Goal: Task Accomplishment & Management: Manage account settings

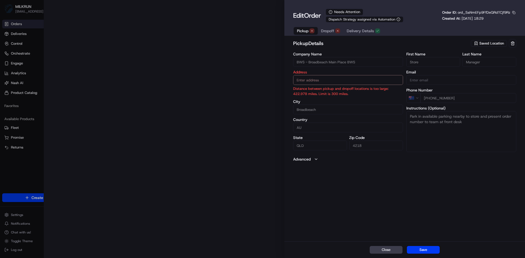
type input "[STREET_ADDRESS]"
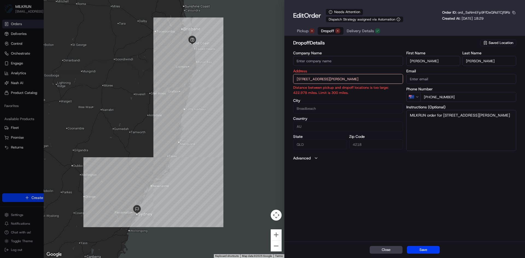
click at [329, 31] on span "Dropoff" at bounding box center [327, 30] width 13 height 5
click at [306, 32] on span "Pickup" at bounding box center [302, 30] width 11 height 5
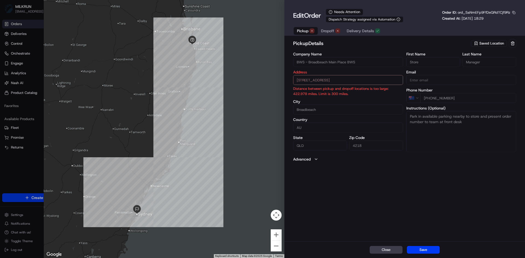
click at [330, 31] on span "Dropoff" at bounding box center [327, 30] width 13 height 5
click at [302, 32] on span "Pickup" at bounding box center [302, 30] width 11 height 5
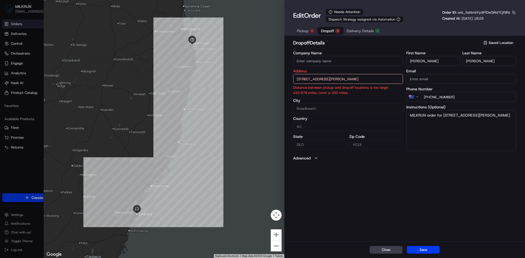
click at [321, 32] on button "Dropoff" at bounding box center [331, 31] width 26 height 8
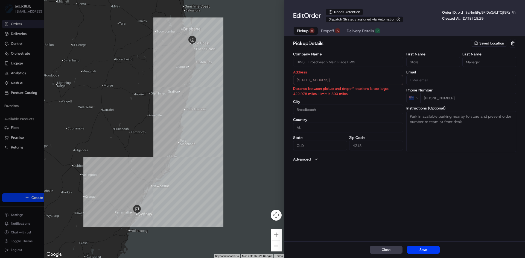
click at [305, 33] on span "Pickup" at bounding box center [302, 30] width 11 height 5
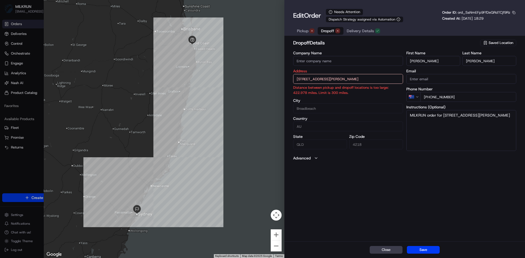
click at [327, 28] on span "Dropoff" at bounding box center [327, 30] width 13 height 5
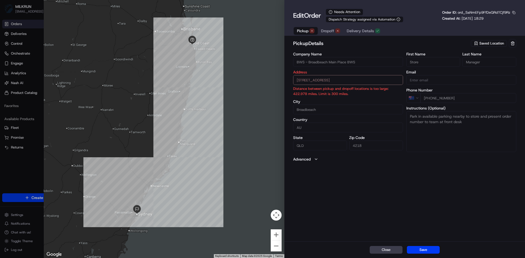
click at [300, 29] on span "Pickup" at bounding box center [302, 30] width 11 height 5
click at [327, 32] on span "Dropoff" at bounding box center [327, 30] width 13 height 5
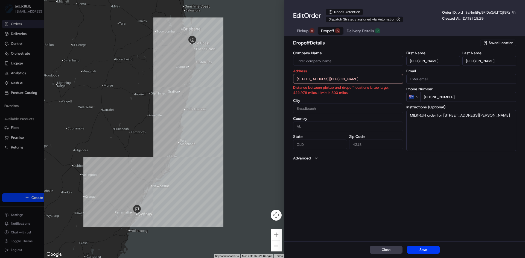
click at [316, 157] on icon "button" at bounding box center [316, 158] width 4 height 4
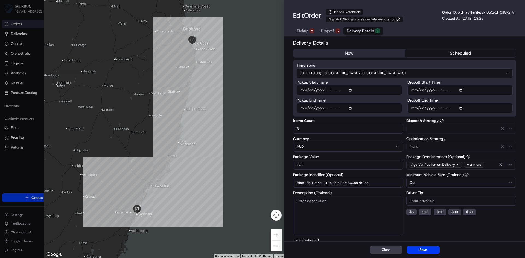
click at [364, 28] on button "Delivery Details" at bounding box center [364, 31] width 40 height 8
click at [326, 30] on span "Dropoff" at bounding box center [327, 30] width 13 height 5
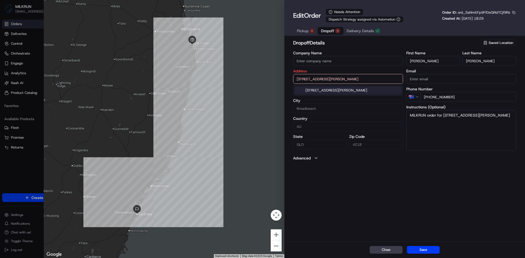
click at [383, 79] on input "12 Philip Ave, Broadbeach, QLD 4218, AU" at bounding box center [348, 79] width 110 height 10
click at [384, 93] on div "12 Philip Ave, Broadbeach QLD 4218, Australia" at bounding box center [348, 90] width 107 height 8
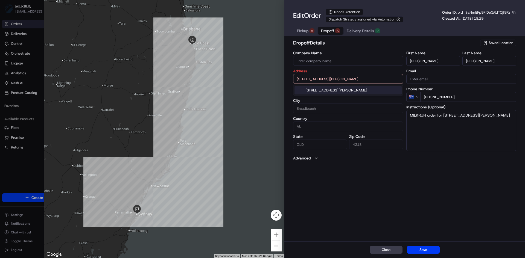
type input "12 Philip Ave, Broadbeach QLD 4218, Australia"
type input "Australia"
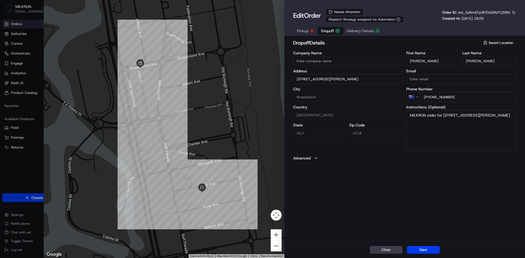
click at [306, 31] on span "Pickup" at bounding box center [302, 30] width 11 height 5
click at [326, 29] on span "Dropoff" at bounding box center [327, 30] width 13 height 5
click at [363, 31] on span "Delivery Details" at bounding box center [360, 30] width 27 height 5
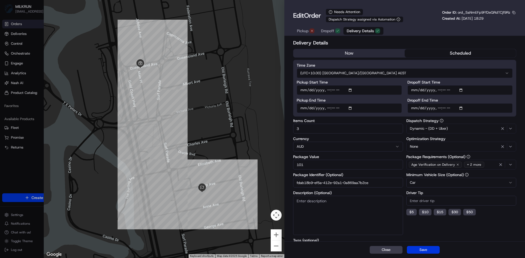
click at [427, 248] on button "Save" at bounding box center [423, 250] width 33 height 8
click at [348, 53] on button "now" at bounding box center [348, 53] width 111 height 8
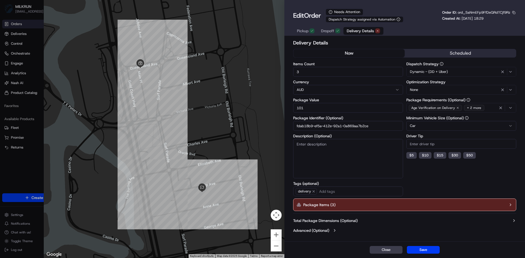
click at [426, 249] on button "Save" at bounding box center [423, 250] width 33 height 8
click at [509, 206] on icon "button" at bounding box center [510, 205] width 4 height 4
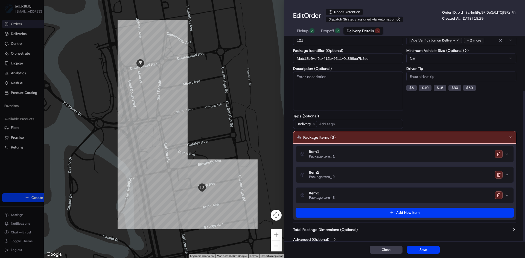
scroll to position [72, 0]
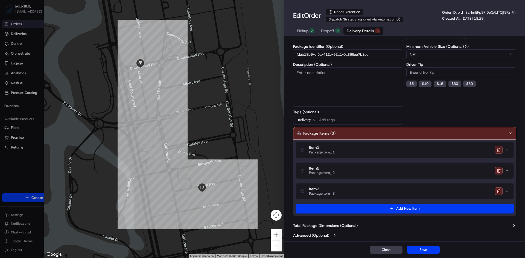
click at [498, 150] on button "button" at bounding box center [499, 150] width 8 height 8
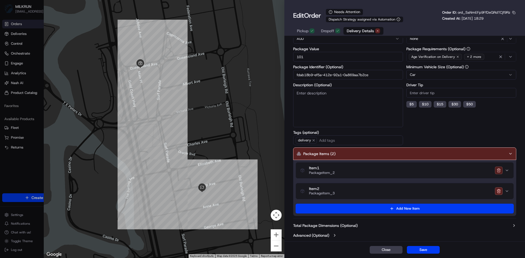
click at [499, 171] on button "button" at bounding box center [499, 171] width 8 height 8
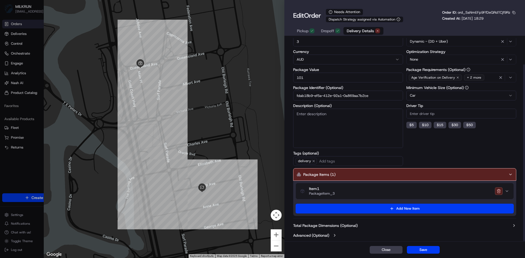
click at [499, 191] on button "button" at bounding box center [499, 192] width 8 height 8
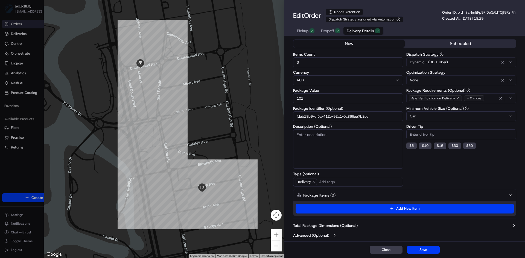
scroll to position [10, 0]
click at [428, 251] on button "Save" at bounding box center [423, 250] width 33 height 8
type input "1"
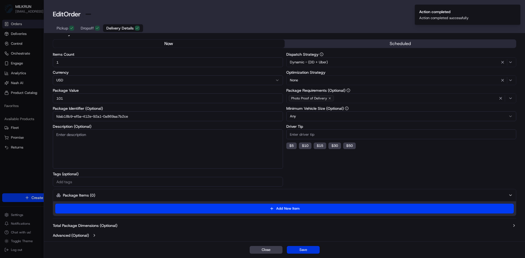
scroll to position [7, 0]
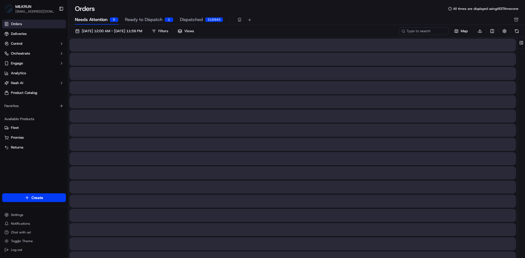
click at [91, 20] on span "Needs Attention" at bounding box center [91, 19] width 33 height 7
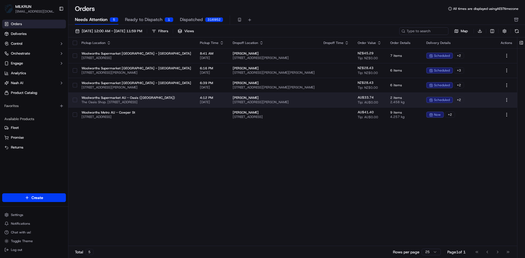
click at [333, 98] on td at bounding box center [336, 100] width 34 height 15
click at [333, 98] on body "MILKRUN sclifford4@woolworths.com.au Toggle Sidebar Orders Deliveries Control O…" at bounding box center [262, 129] width 525 height 258
click at [325, 100] on td at bounding box center [336, 100] width 34 height 15
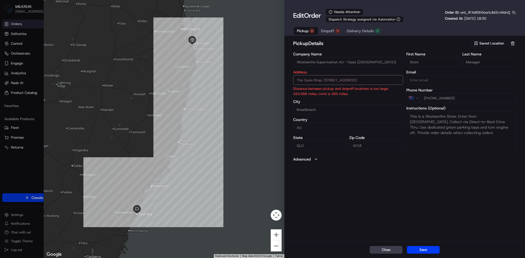
click at [305, 32] on span "Pickup" at bounding box center [302, 30] width 11 height 5
click at [328, 31] on span "Dropoff" at bounding box center [327, 30] width 13 height 5
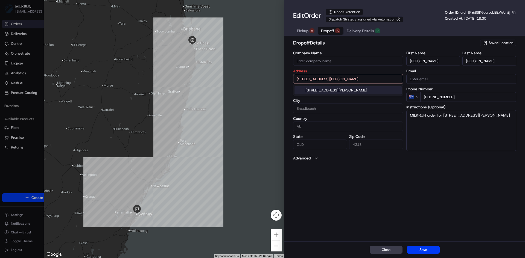
click at [371, 77] on input "12 Philip Ave, Broadbeach, QLD 4218, AU" at bounding box center [348, 79] width 110 height 10
click at [331, 87] on div "12 Philip Ave, Broadbeach QLD 4218, Australia" at bounding box center [348, 90] width 107 height 8
type input "12 Philip Ave, Broadbeach QLD 4218, Australia"
type input "Australia"
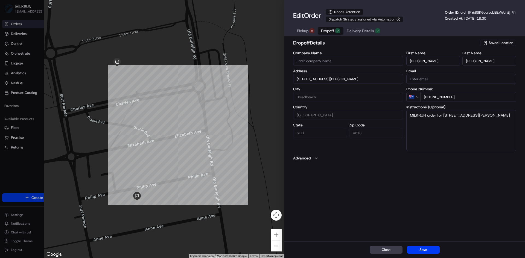
click at [306, 31] on span "Pickup" at bounding box center [302, 30] width 11 height 5
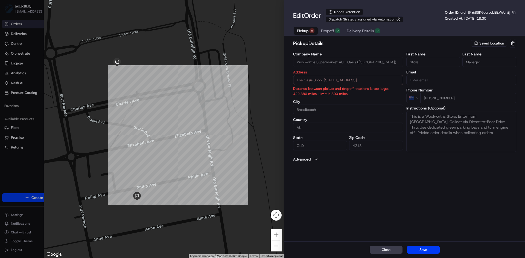
click at [391, 170] on div "pickup Details Saved Location Company Name Woolworths Supermarket AU - Oasis (B…" at bounding box center [404, 140] width 241 height 204
click at [329, 121] on label "Country" at bounding box center [348, 120] width 110 height 4
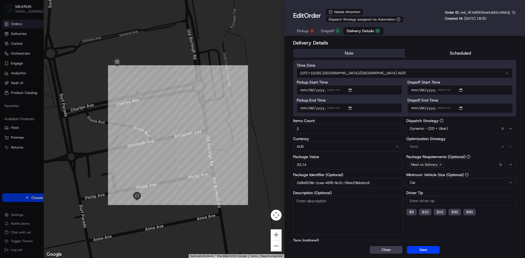
click at [362, 31] on span "Delivery Details" at bounding box center [360, 30] width 27 height 5
click at [349, 53] on button "now" at bounding box center [348, 53] width 111 height 8
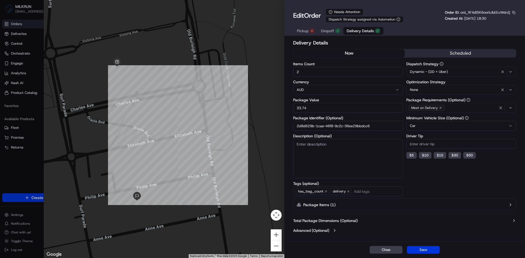
click at [422, 249] on button "Save" at bounding box center [423, 250] width 33 height 8
type input "1"
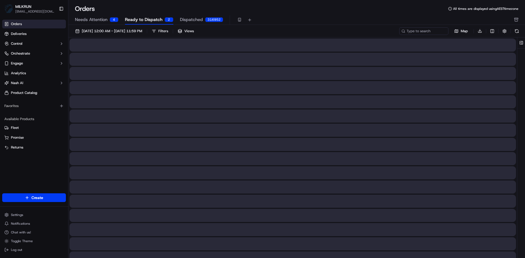
click at [147, 20] on span "Ready to Dispatch" at bounding box center [143, 19] width 37 height 7
click at [517, 30] on button at bounding box center [517, 31] width 8 height 8
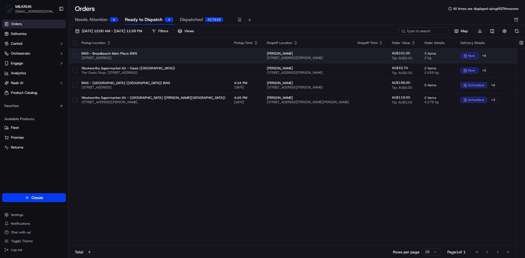
click at [353, 56] on td at bounding box center [370, 55] width 34 height 15
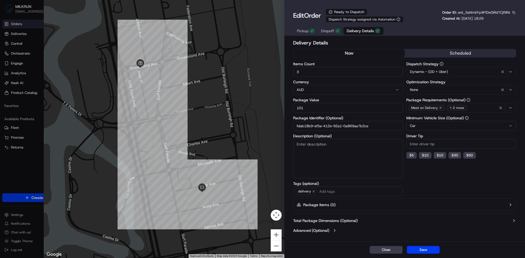
click at [514, 13] on button "button" at bounding box center [513, 12] width 5 height 5
click at [490, 22] on button "Copy ID" at bounding box center [499, 21] width 50 height 7
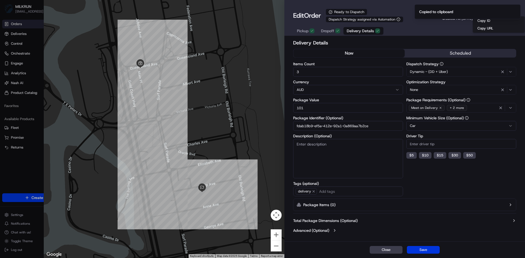
click at [427, 250] on button "Save" at bounding box center [423, 250] width 33 height 8
type input "1"
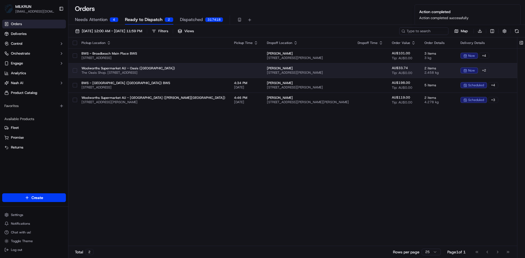
click at [353, 72] on td at bounding box center [370, 70] width 34 height 15
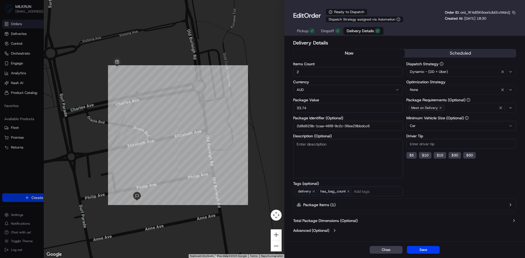
type input "1"
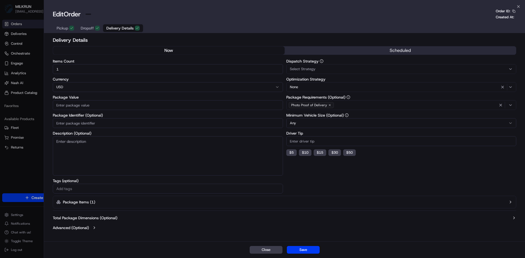
click at [21, 176] on div at bounding box center [262, 129] width 525 height 258
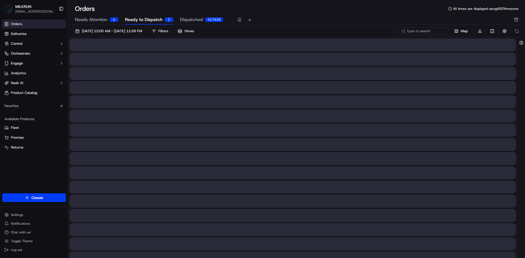
click at [194, 21] on span "Dispatched" at bounding box center [191, 19] width 23 height 7
click at [416, 32] on input at bounding box center [416, 31] width 66 height 8
paste input "ord_SaNmEFp9FfDeQRdTCjf9Rz"
type input "ord_SaNmEFp9FfDeQRdTCjf9Rz"
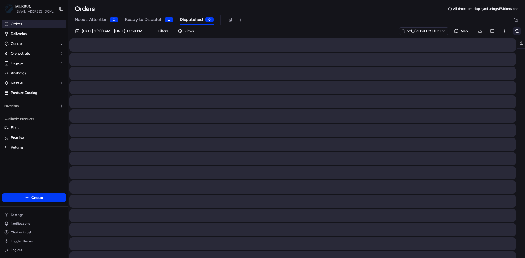
click at [515, 31] on button at bounding box center [517, 31] width 8 height 8
click at [155, 15] on button "Ready to Dispatch 1" at bounding box center [149, 19] width 48 height 9
click at [154, 16] on button "Ready to Dispatch 1" at bounding box center [149, 19] width 48 height 9
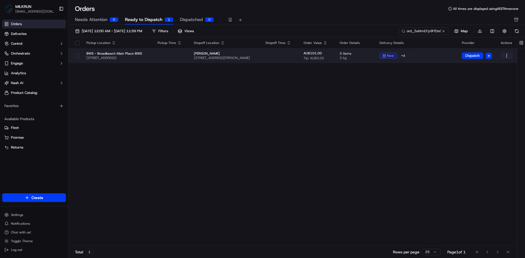
click at [508, 55] on html "MILKRUN sclifford4@woolworths.com.au Toggle Sidebar Orders Deliveries Control O…" at bounding box center [262, 129] width 525 height 258
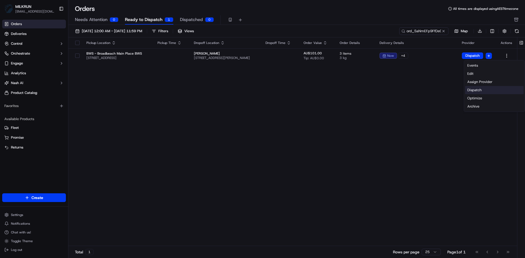
click at [490, 93] on div "Dispatch" at bounding box center [494, 90] width 59 height 8
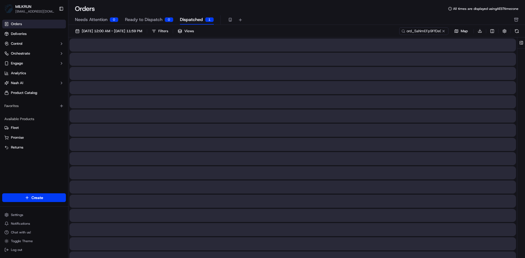
click at [192, 18] on span "Dispatched" at bounding box center [191, 19] width 23 height 7
click at [517, 28] on button at bounding box center [517, 31] width 8 height 8
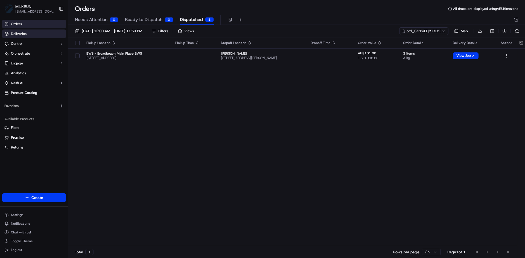
click at [24, 34] on span "Deliveries" at bounding box center [19, 33] width 16 height 5
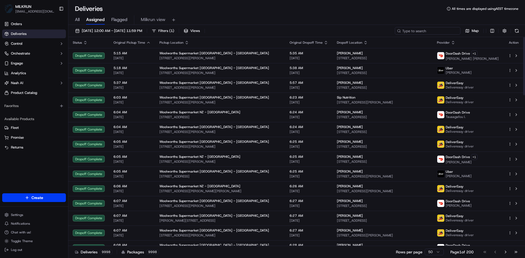
click at [425, 30] on input at bounding box center [428, 31] width 66 height 8
paste input "366f4558-ddbf-4ef3-8e3f-254dff48cf40"
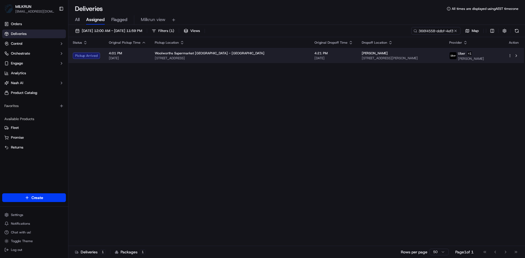
click at [232, 56] on span "19 Bethlehem Rd, Tauranga, Bay of Plenty 3110, NZ" at bounding box center [230, 58] width 151 height 4
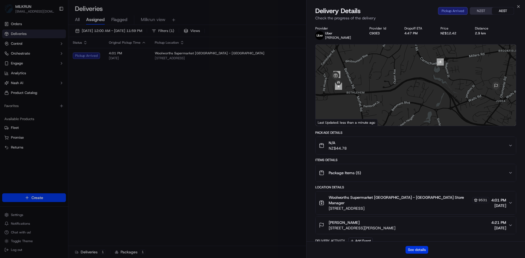
click at [419, 248] on button "See details" at bounding box center [417, 250] width 23 height 8
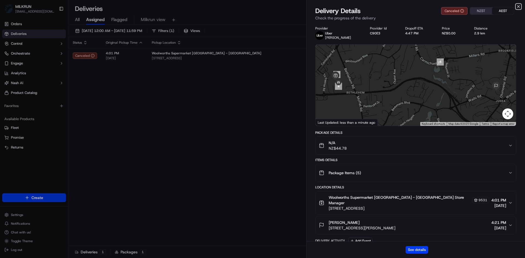
click at [518, 6] on icon "button" at bounding box center [518, 6] width 4 height 4
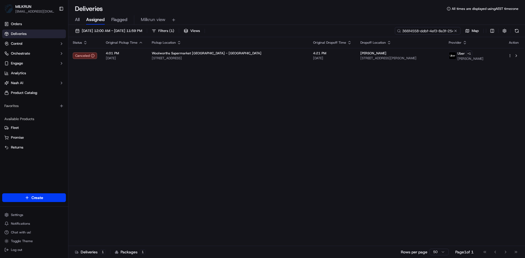
click at [435, 31] on input "366f4558-ddbf-4ef3-8e3f-254dff48cf40" at bounding box center [428, 31] width 66 height 8
paste input "da7685c2-659a-40ba-91b0-044c12b9c1ef"
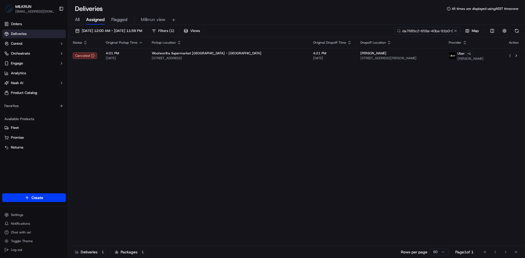
scroll to position [0, 25]
type input "da7685c2-659a-40ba-91b0-044c12b9c1ef"
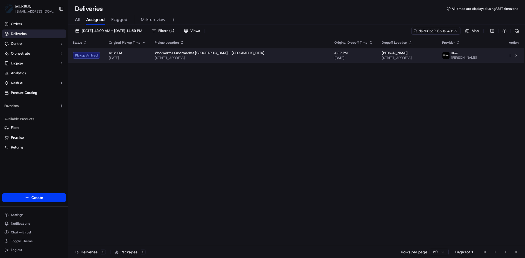
click at [241, 55] on div "Woolworths Supermarket NZ - Bethlehem" at bounding box center [240, 53] width 171 height 4
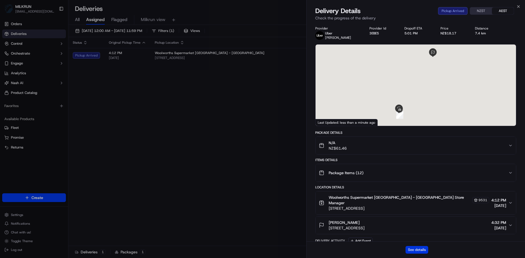
click at [421, 246] on button "See details" at bounding box center [417, 250] width 23 height 8
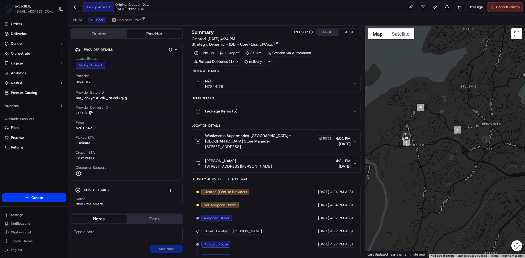
click at [503, 7] on span "Cancel Delivery" at bounding box center [508, 7] width 24 height 5
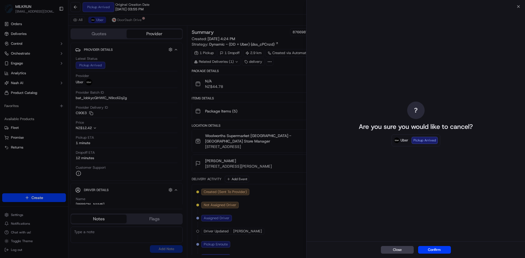
click at [425, 251] on button "Confirm" at bounding box center [434, 250] width 33 height 8
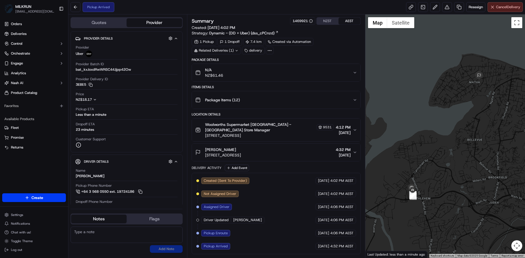
click at [504, 5] on span "Cancel Delivery" at bounding box center [508, 7] width 24 height 5
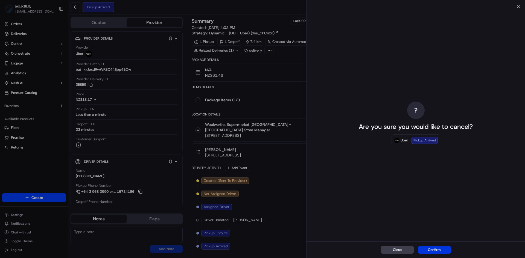
click at [441, 252] on button "Confirm" at bounding box center [434, 250] width 33 height 8
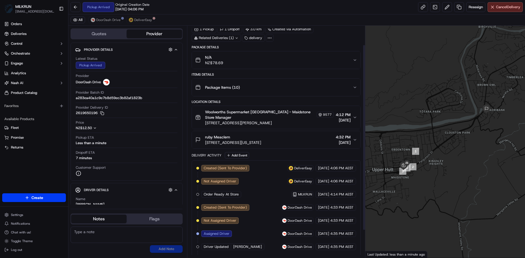
scroll to position [58, 0]
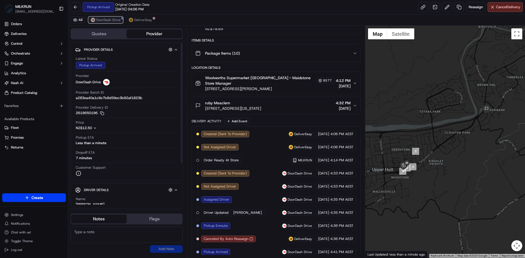
click at [109, 19] on span "DoorDash Drive" at bounding box center [108, 20] width 24 height 4
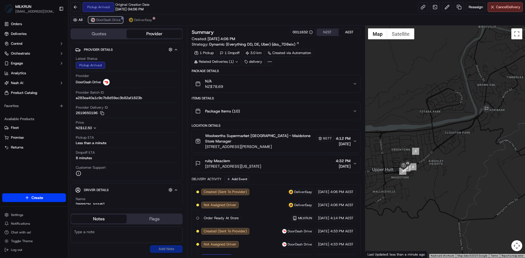
click at [101, 19] on span "DoorDash Drive" at bounding box center [108, 20] width 24 height 4
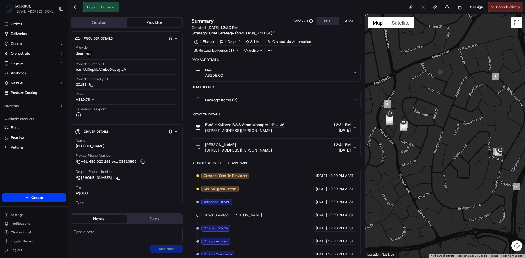
click at [327, 22] on button "PHT" at bounding box center [328, 21] width 22 height 7
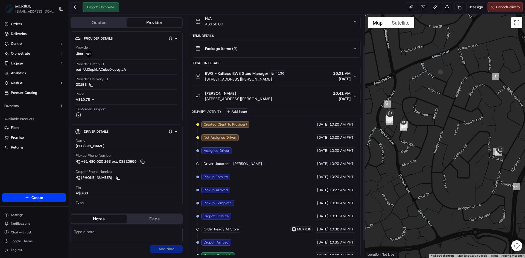
scroll to position [60, 0]
